Goal: Information Seeking & Learning: Learn about a topic

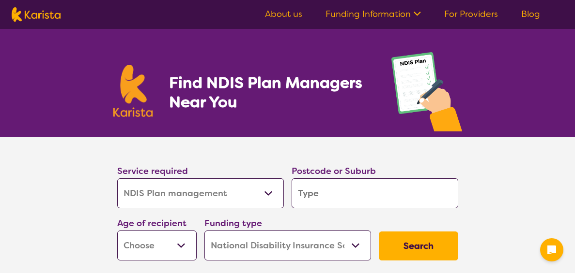
select select "NDIS Plan management"
select select "NDIS"
select select "NDIS Plan management"
select select "NDIS"
click at [384, 186] on input "search" at bounding box center [374, 194] width 167 height 30
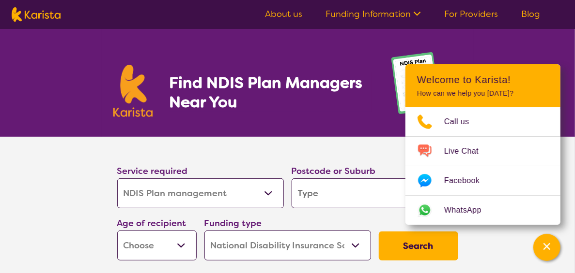
type input "4"
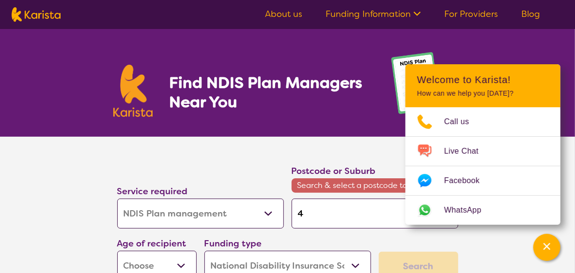
type input "42"
type input "422"
type input "4220"
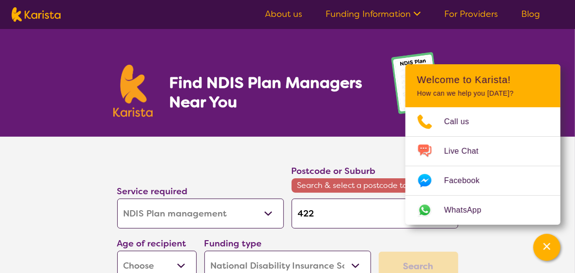
type input "4220"
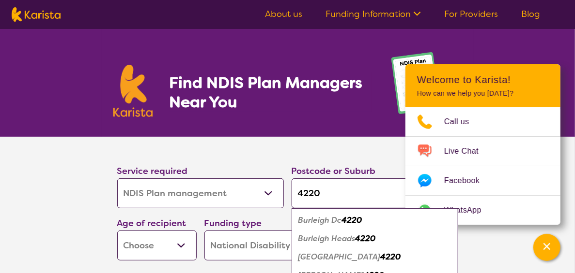
type input "4220"
click at [350, 238] on em "Burleigh Heads" at bounding box center [326, 239] width 57 height 10
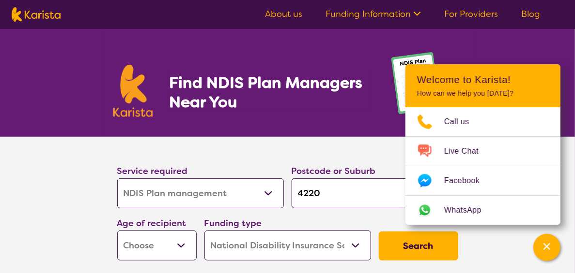
click at [182, 244] on select "Early Childhood - 0 to 9 Child - 10 to 11 Adolescent - 12 to 17 Adult - 18 to 6…" at bounding box center [156, 246] width 79 height 30
select select "AD"
click at [117, 231] on select "Early Childhood - 0 to 9 Child - 10 to 11 Adolescent - 12 to 17 Adult - 18 to 6…" at bounding box center [156, 246] width 79 height 30
select select "AD"
click at [415, 243] on button "Search" at bounding box center [418, 246] width 79 height 29
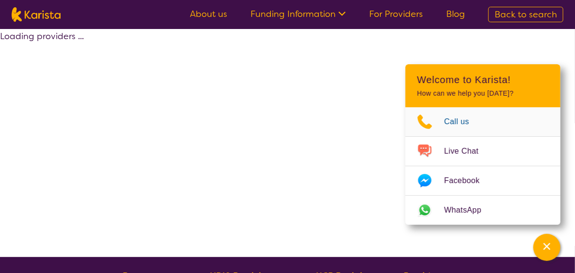
select select "by_score"
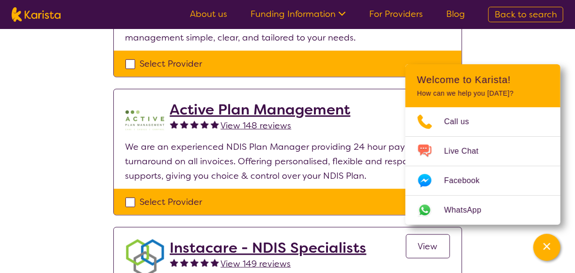
scroll to position [311, 0]
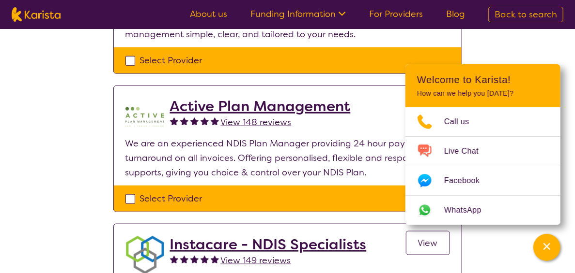
click at [278, 106] on h2 "Active Plan Management" at bounding box center [260, 106] width 181 height 17
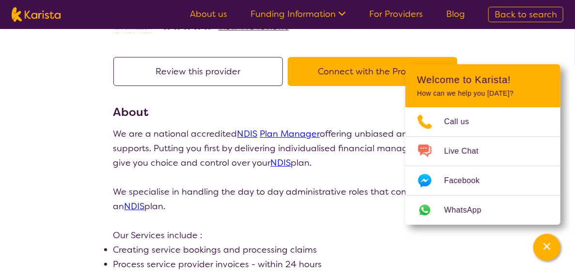
scroll to position [58, 0]
click at [211, 12] on link "About us" at bounding box center [208, 14] width 37 height 12
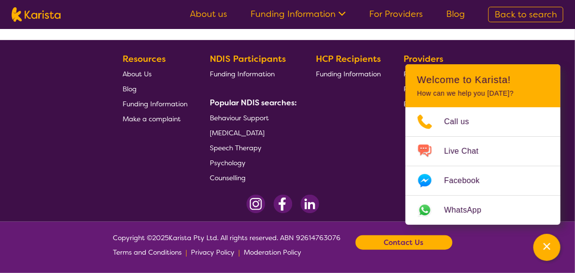
select select "by_score"
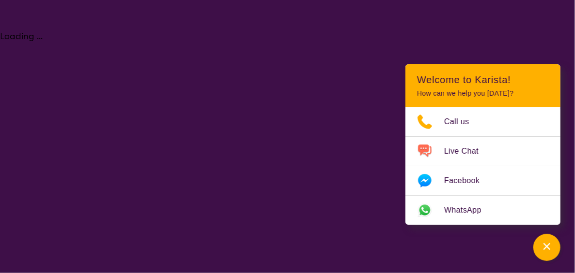
select select "NDIS Plan management"
select select "AD"
select select "NDIS"
select select "NDIS Plan management"
select select "AD"
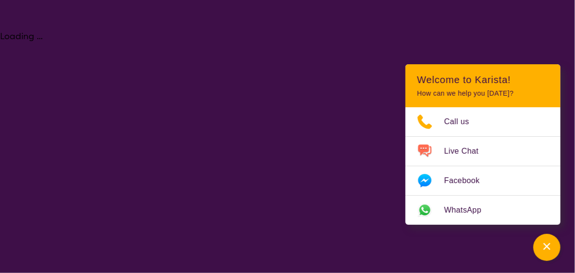
select select "NDIS"
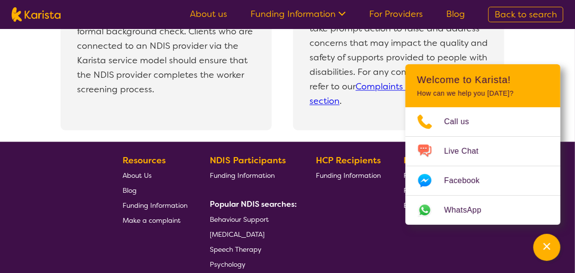
scroll to position [2209, 0]
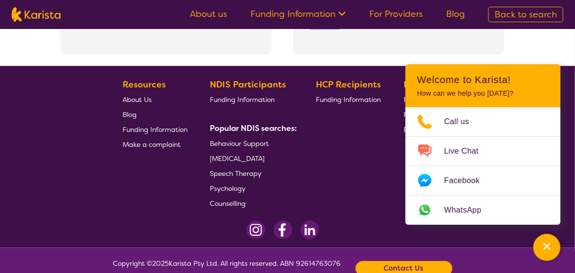
click at [143, 100] on span "About Us" at bounding box center [136, 99] width 29 height 9
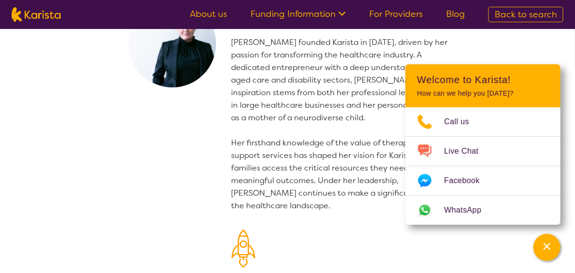
scroll to position [58, 0]
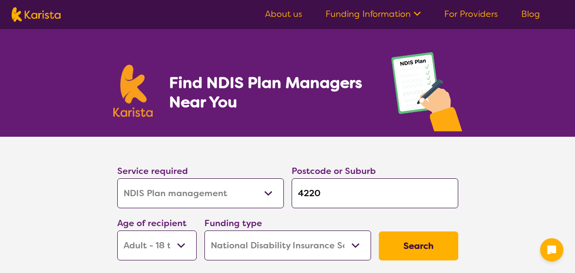
select select "NDIS Plan management"
select select "AD"
select select "NDIS"
select select "NDIS Plan management"
select select "AD"
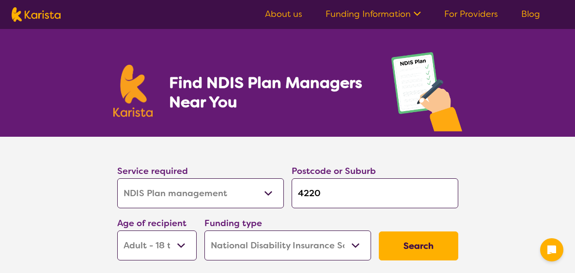
select select "NDIS"
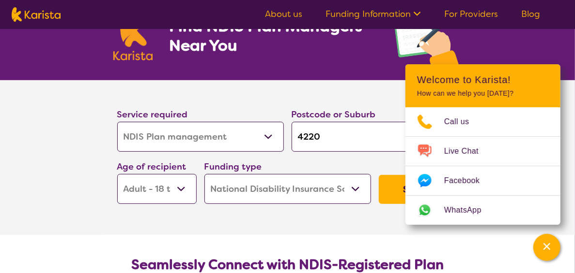
scroll to position [58, 0]
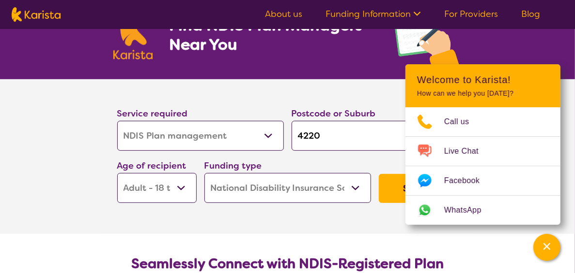
click at [388, 185] on button "Search" at bounding box center [418, 188] width 79 height 29
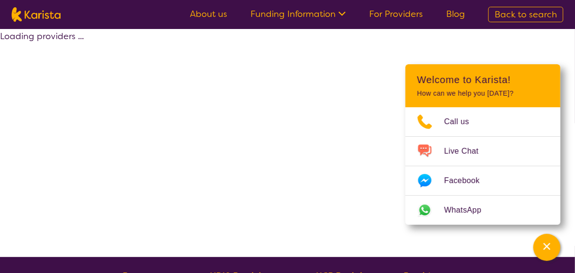
select select "by_score"
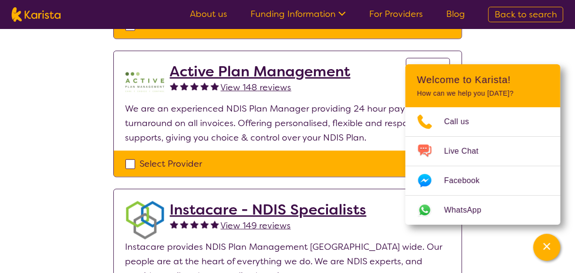
scroll to position [365, 0]
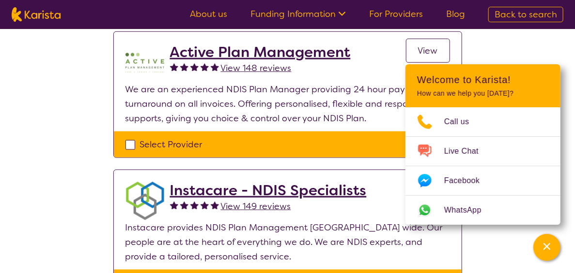
select select "NDIS Plan management"
select select "AD"
select select "NDIS"
select select "NDIS Plan management"
select select "AD"
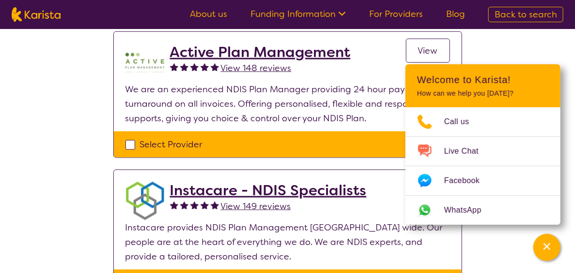
select select "NDIS"
